Goal: Task Accomplishment & Management: Use online tool/utility

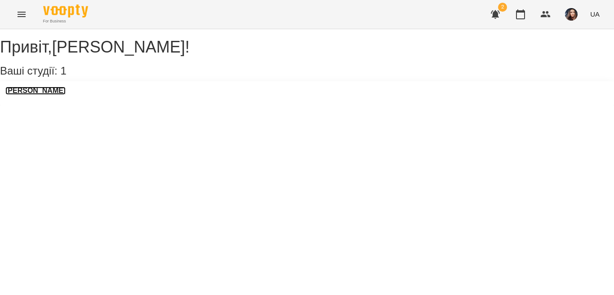
click at [36, 95] on h3 "[PERSON_NAME]" at bounding box center [35, 91] width 60 height 8
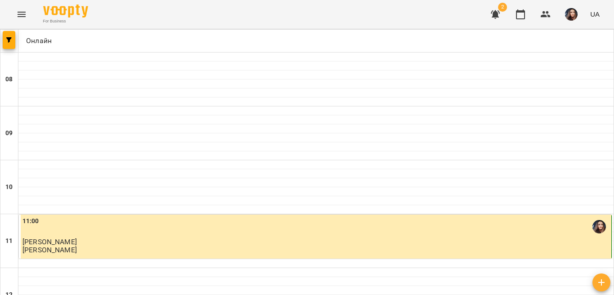
scroll to position [45, 0]
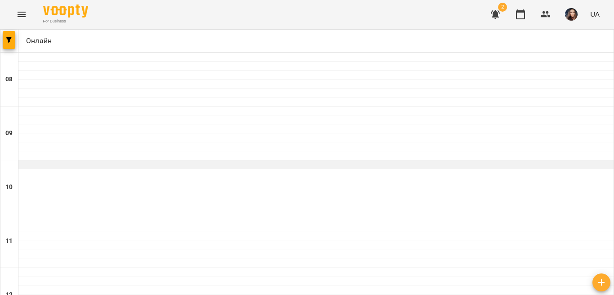
scroll to position [483, 0]
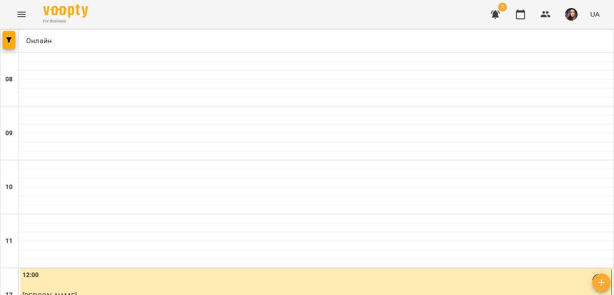
scroll to position [495, 0]
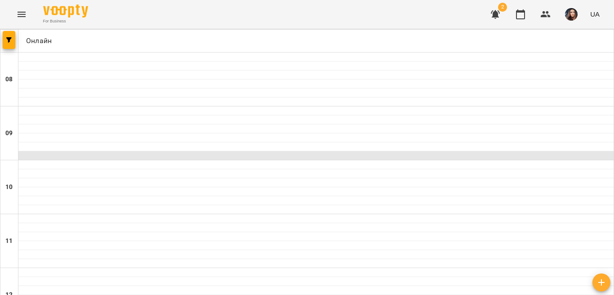
scroll to position [573, 0]
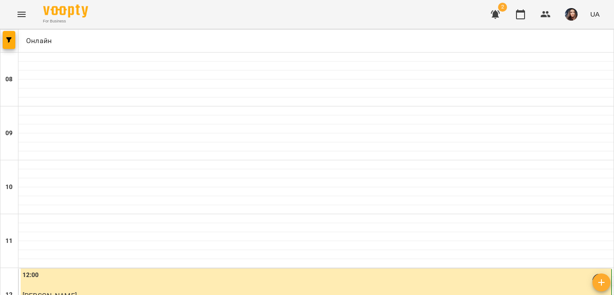
scroll to position [180, 0]
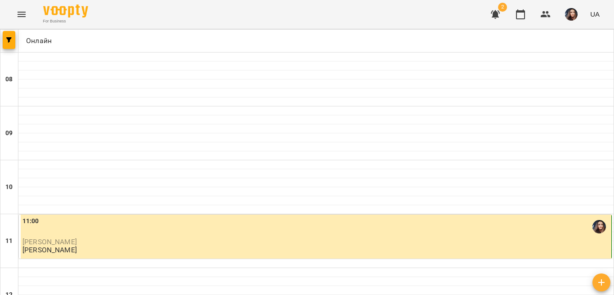
scroll to position [573, 0]
click at [566, 10] on span "button" at bounding box center [571, 14] width 13 height 13
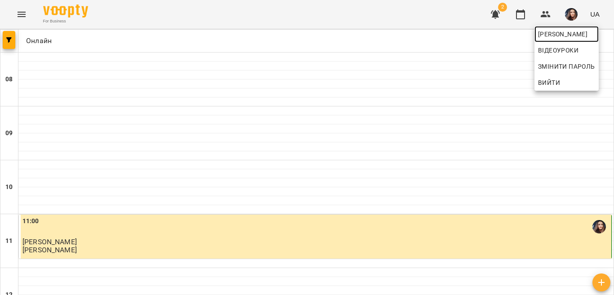
click at [555, 35] on span "[PERSON_NAME]" at bounding box center [566, 34] width 57 height 11
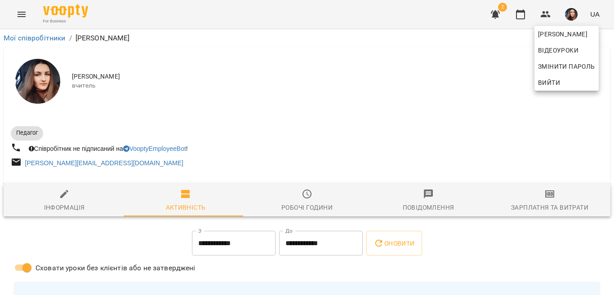
click at [538, 215] on div at bounding box center [307, 147] width 614 height 295
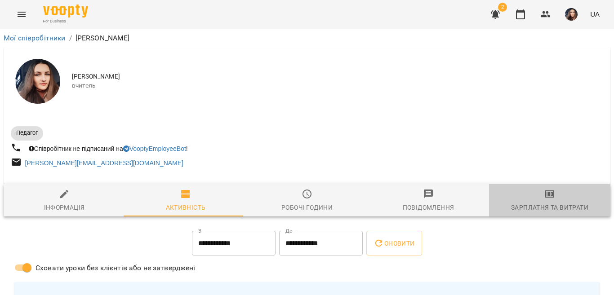
click at [547, 196] on icon "button" at bounding box center [550, 194] width 6 height 4
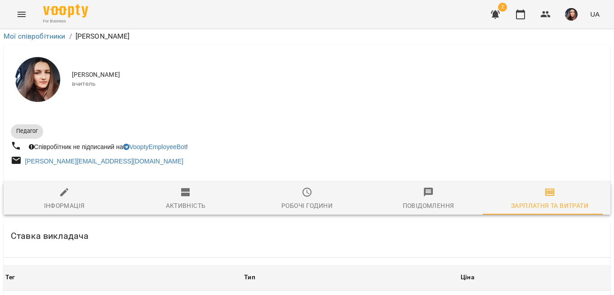
scroll to position [325, 0]
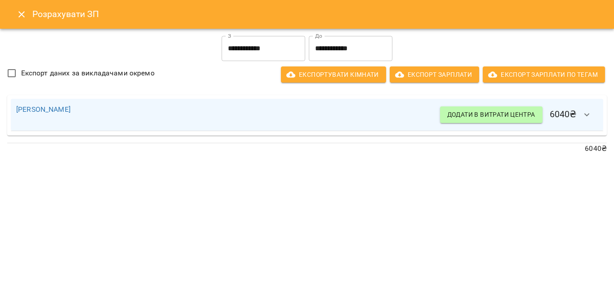
click at [16, 11] on button "Close" at bounding box center [22, 15] width 22 height 22
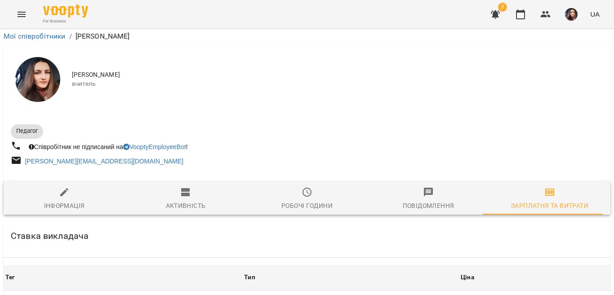
scroll to position [145, 0]
